Goal: Transaction & Acquisition: Obtain resource

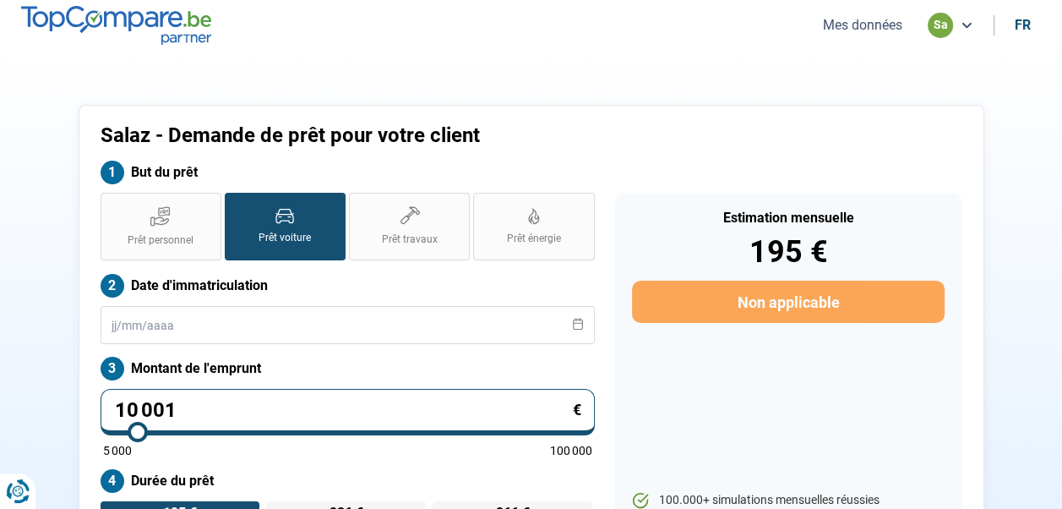
click at [865, 24] on button "Mes données" at bounding box center [863, 25] width 90 height 18
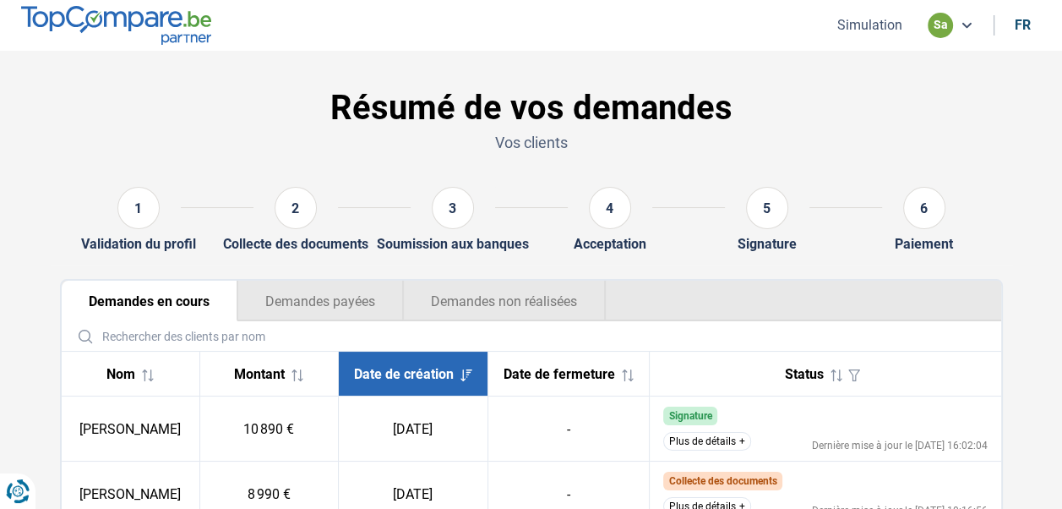
scroll to position [129, 0]
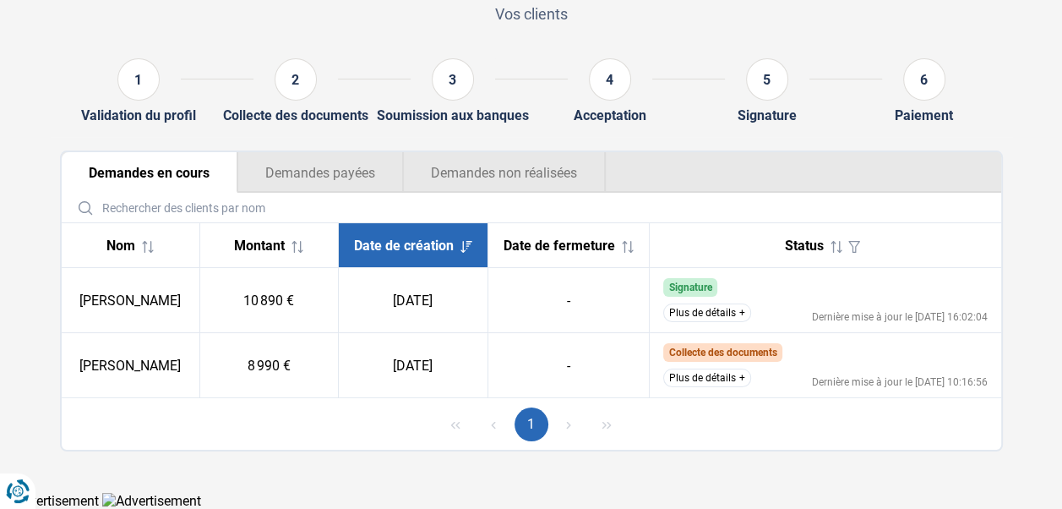
click at [700, 315] on button "Plus de détails" at bounding box center [708, 312] width 88 height 19
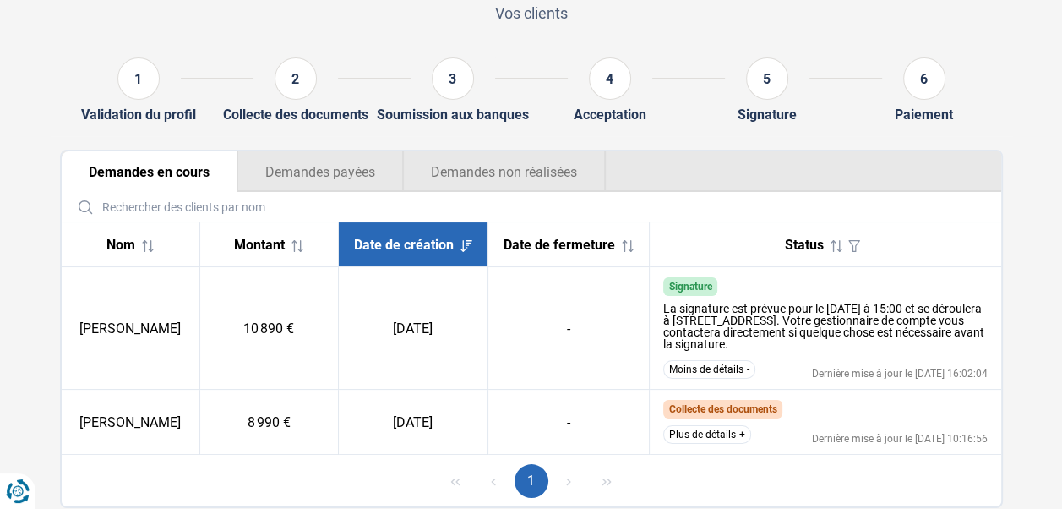
click at [729, 435] on button "Plus de détails" at bounding box center [708, 434] width 88 height 19
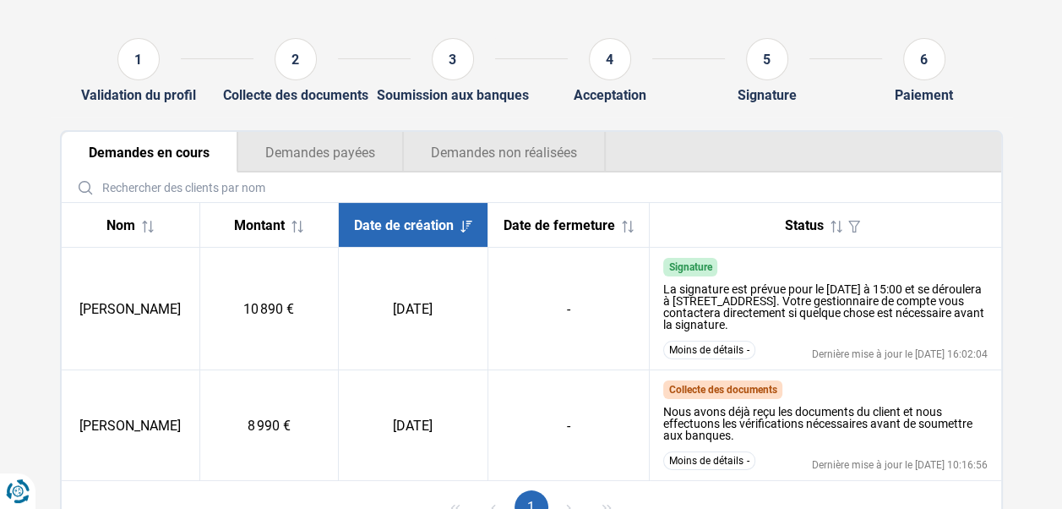
scroll to position [232, 0]
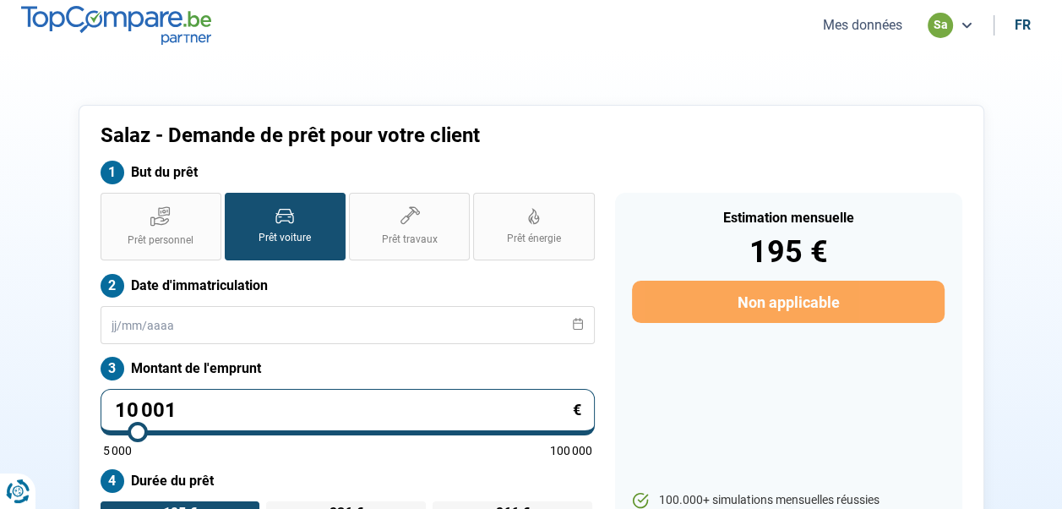
click at [221, 401] on input "10 001" at bounding box center [348, 412] width 494 height 46
type input "5"
type input "5000"
type input "50"
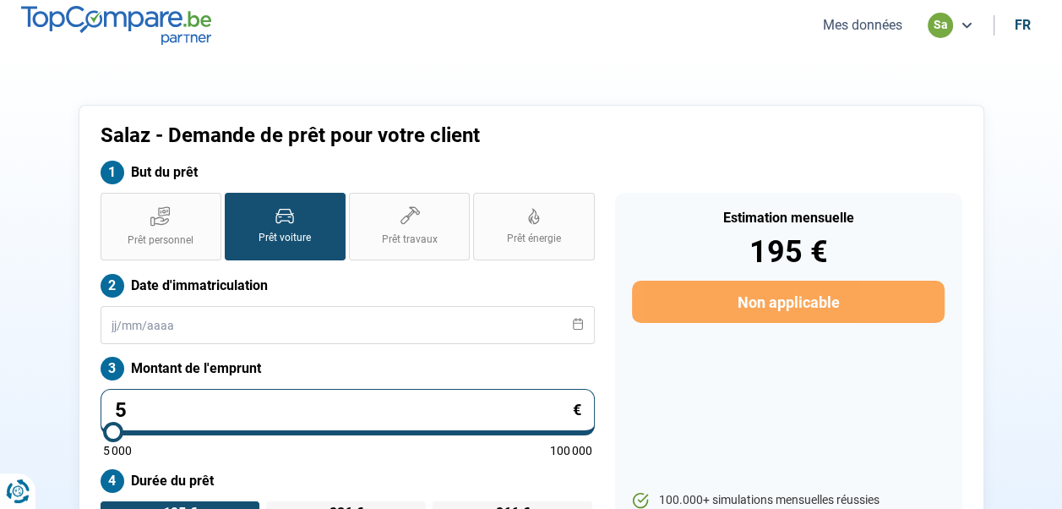
type input "5000"
type input "500"
type input "5000"
type input "5 001"
type input "5000"
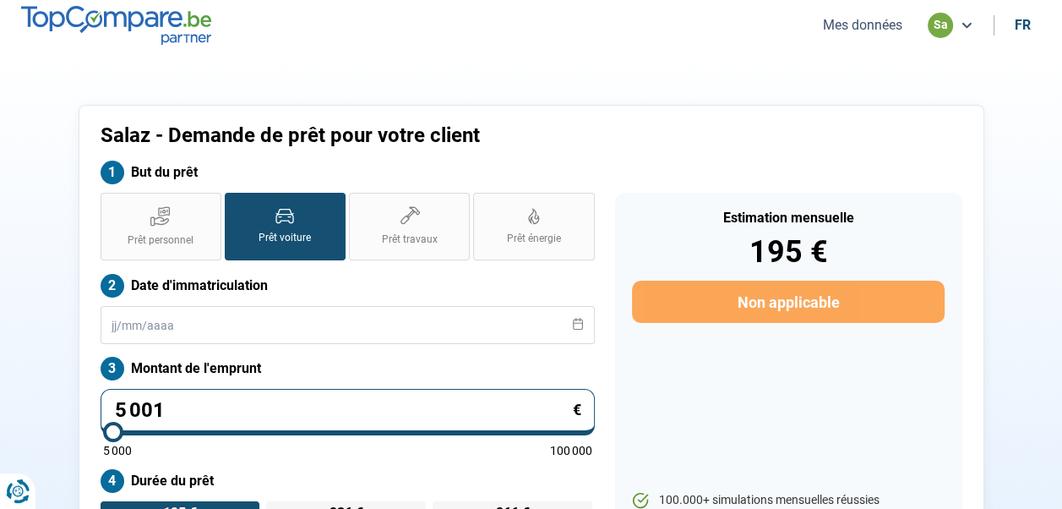
type input "5 001"
type input "5000"
radio input "true"
click at [882, 107] on div "Salaz - Demande de prêt pour votre client But du prêt Prêt personnel Prêt voitu…" at bounding box center [532, 363] width 906 height 516
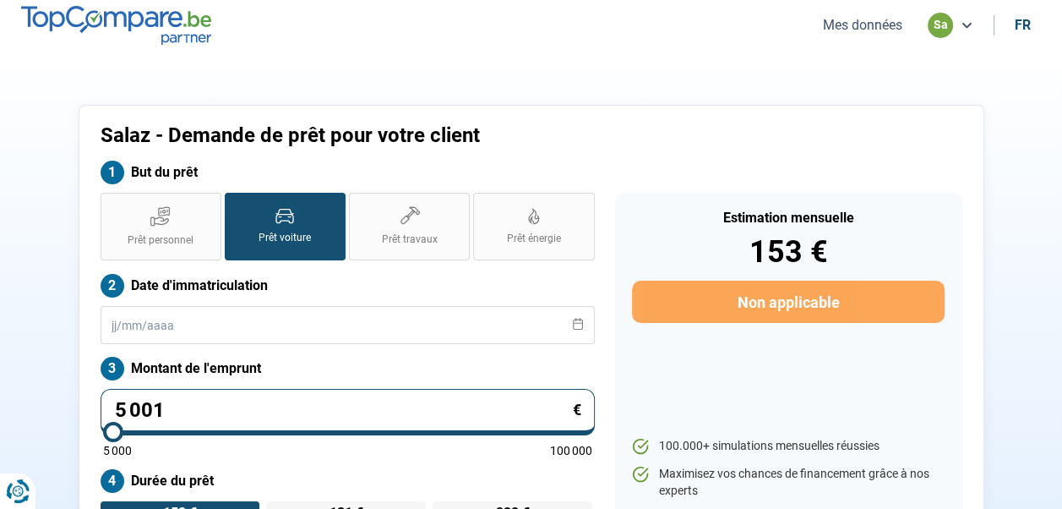
scroll to position [28, 0]
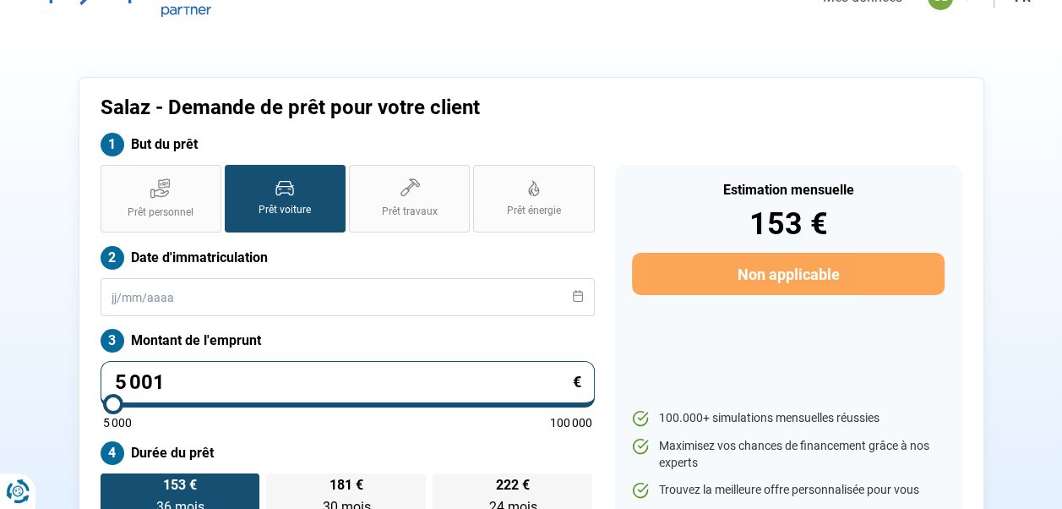
click at [637, 103] on h1 "Salaz - Demande de prêt pour votre client" at bounding box center [422, 108] width 642 height 25
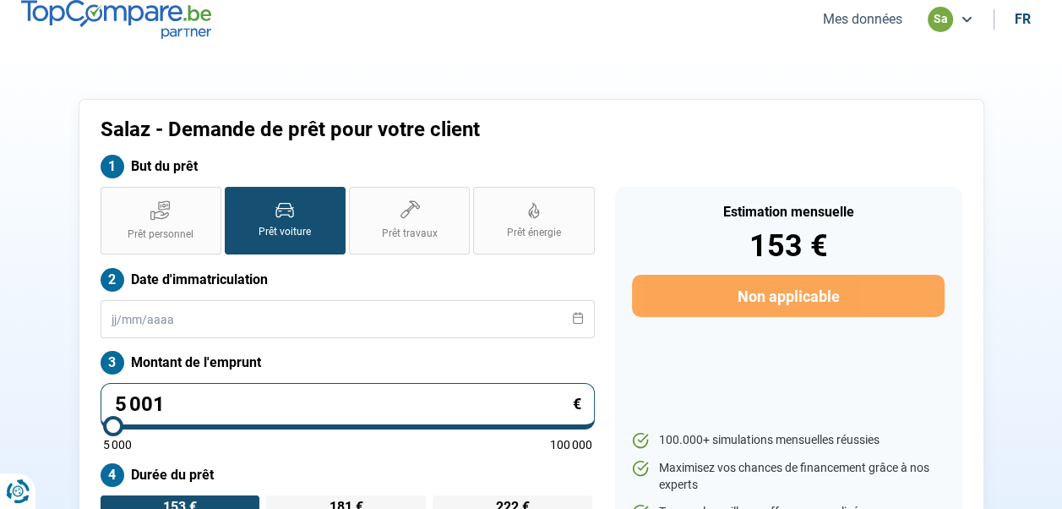
scroll to position [0, 0]
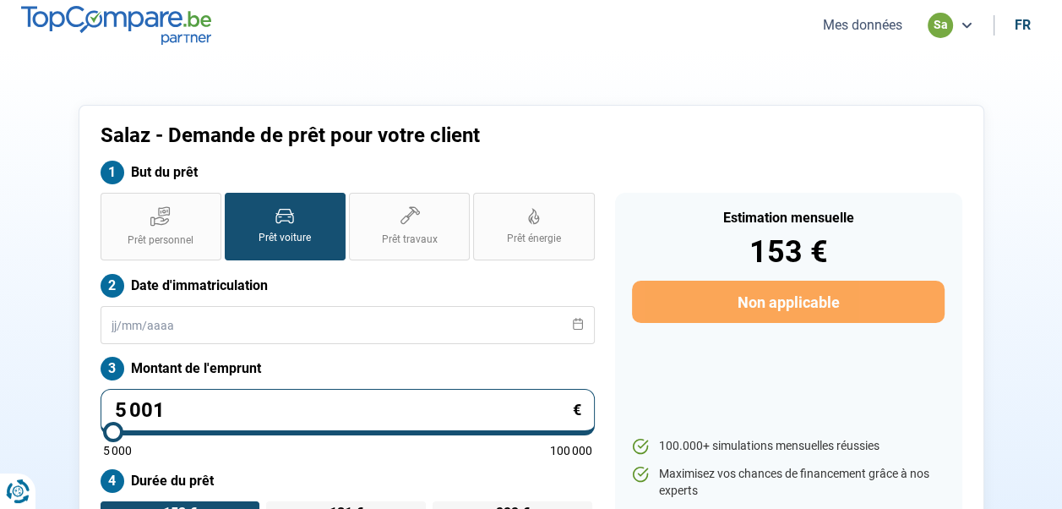
click at [845, 24] on button "Mes données" at bounding box center [863, 25] width 90 height 18
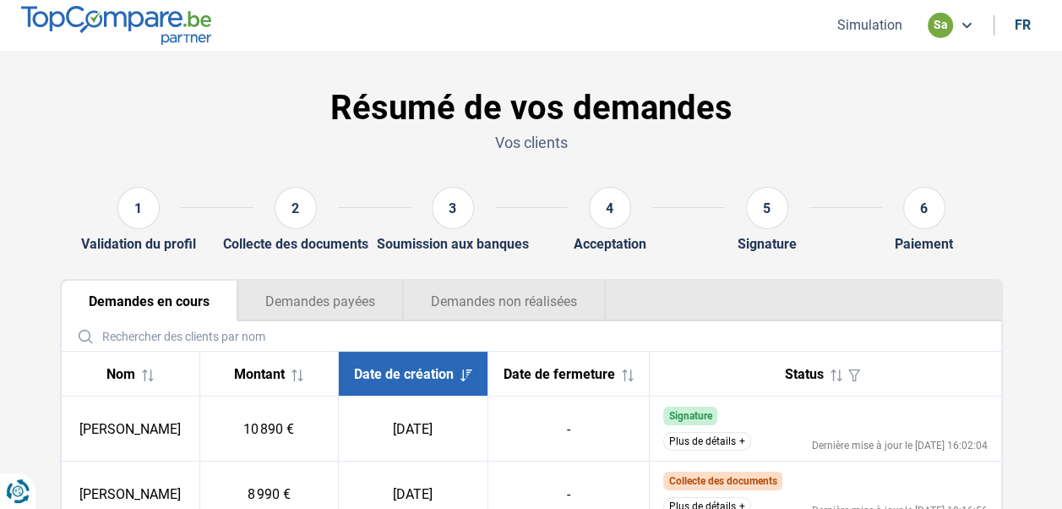
scroll to position [129, 0]
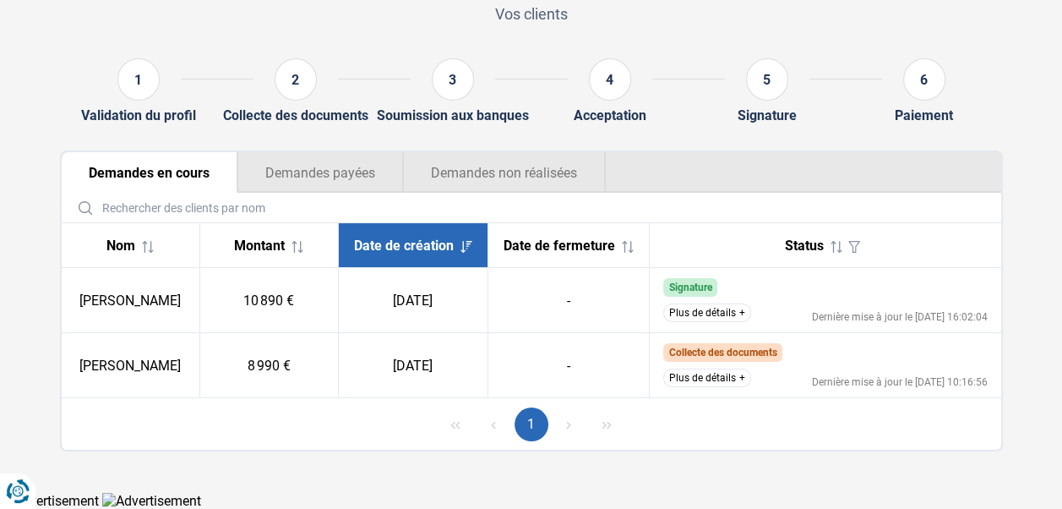
click at [712, 312] on button "Plus de détails" at bounding box center [708, 312] width 88 height 19
